Goal: Navigation & Orientation: Find specific page/section

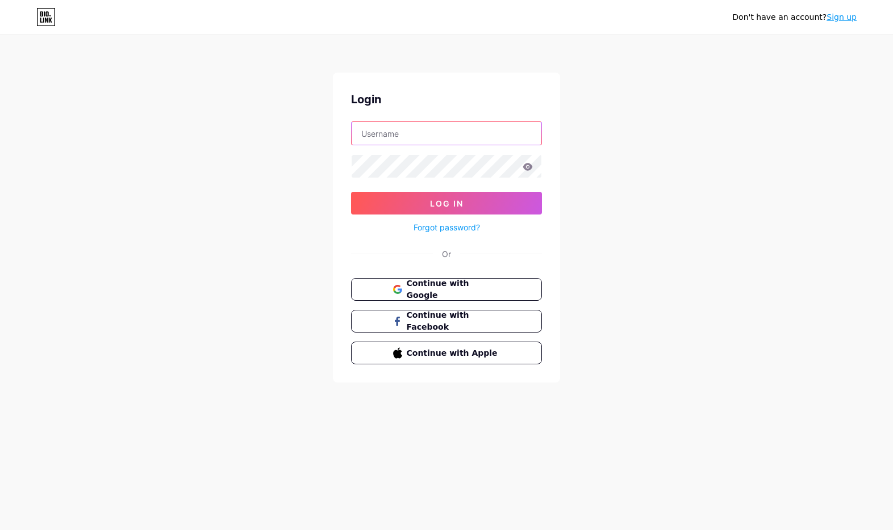
type input "[DEMOGRAPHIC_DATA]"
click at [407, 137] on input "[DEMOGRAPHIC_DATA]" at bounding box center [447, 133] width 190 height 23
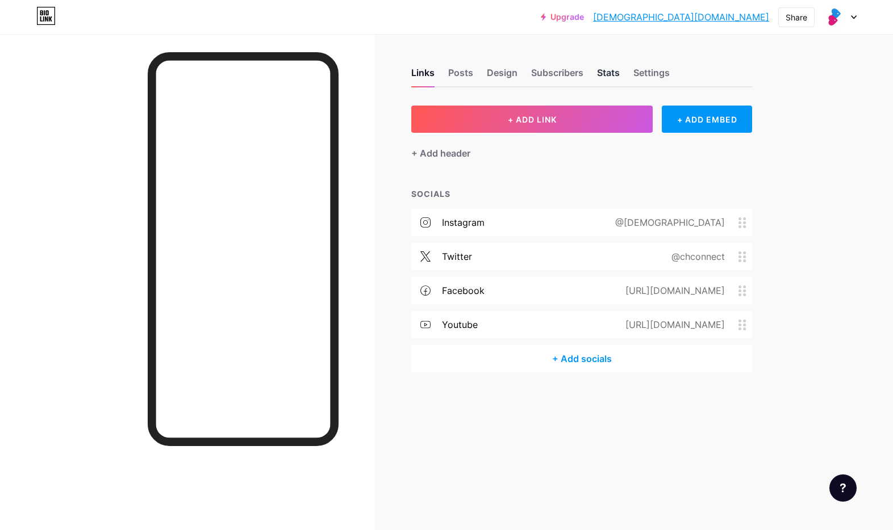
click at [615, 75] on div "Stats" at bounding box center [608, 76] width 23 height 20
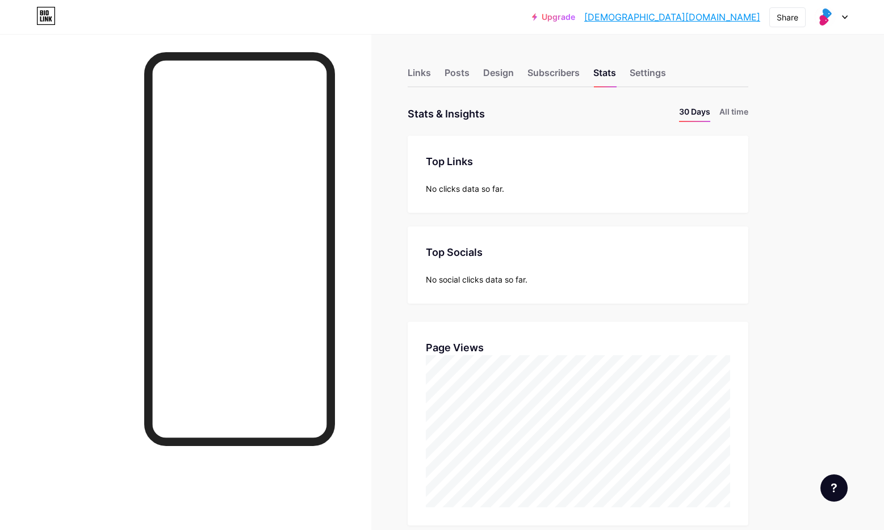
click at [850, 18] on div "Upgrade christianconnec... [DEMOGRAPHIC_DATA][DOMAIN_NAME] Share Switch account…" at bounding box center [442, 17] width 884 height 20
click at [845, 16] on icon at bounding box center [845, 17] width 6 height 4
click at [784, 97] on div "+ Add a new page" at bounding box center [777, 98] width 127 height 11
click at [653, 77] on div "Settings" at bounding box center [648, 76] width 36 height 20
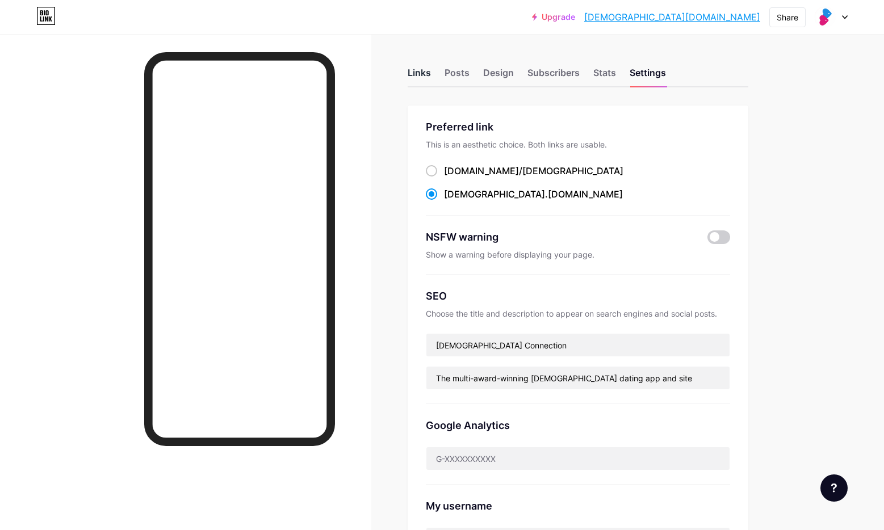
click at [417, 75] on div "Links" at bounding box center [419, 76] width 23 height 20
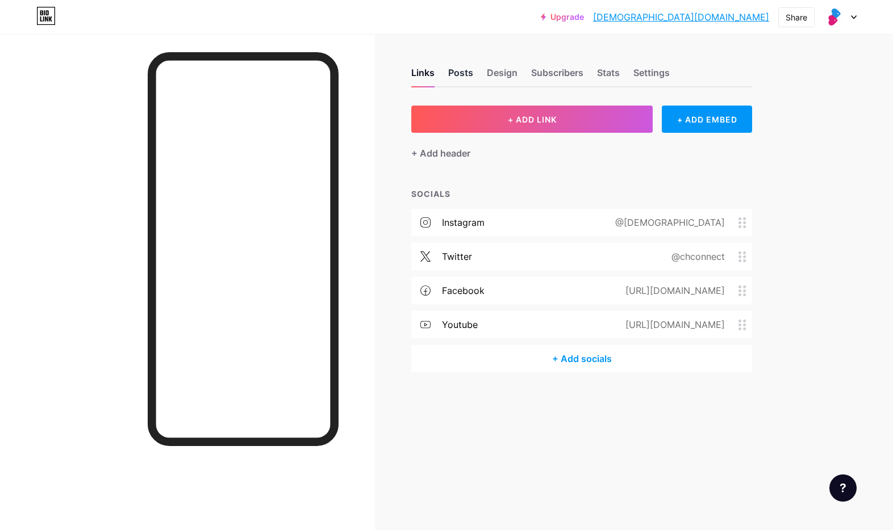
click at [452, 72] on div "Posts" at bounding box center [460, 76] width 25 height 20
